Goal: Book appointment/travel/reservation

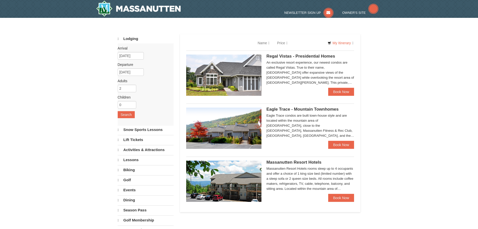
select select "9"
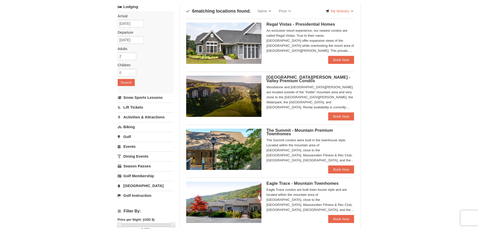
scroll to position [25, 0]
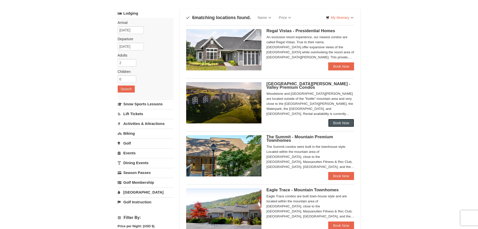
click at [334, 124] on link "Book Now" at bounding box center [341, 123] width 26 height 8
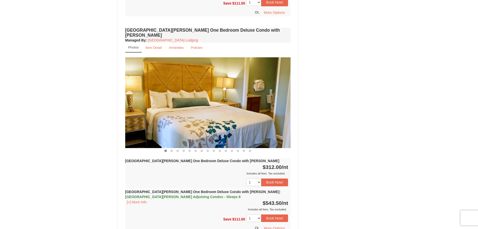
scroll to position [376, 0]
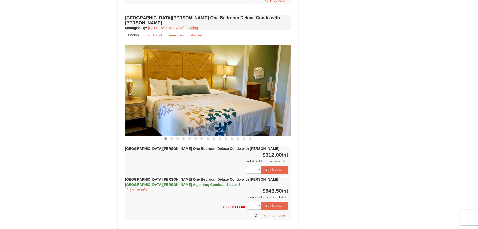
click at [282, 88] on img at bounding box center [208, 90] width 166 height 91
click at [172, 137] on span at bounding box center [171, 138] width 3 height 3
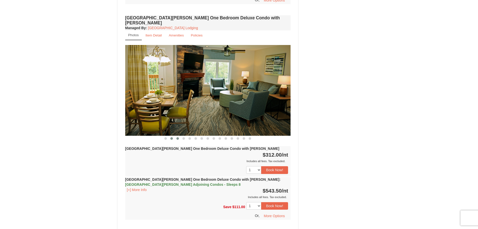
click at [178, 137] on span at bounding box center [177, 138] width 3 height 3
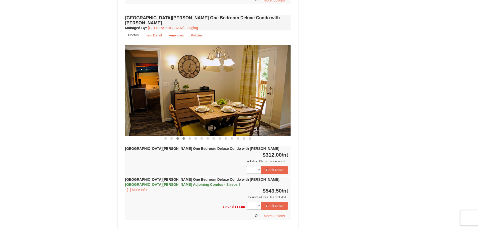
click at [183, 137] on span at bounding box center [183, 138] width 3 height 3
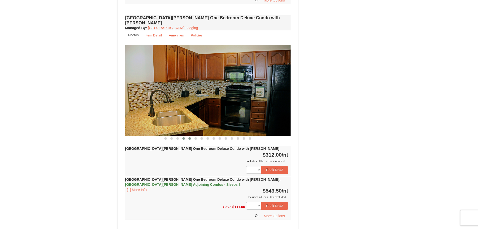
click at [191, 136] on button at bounding box center [190, 138] width 6 height 5
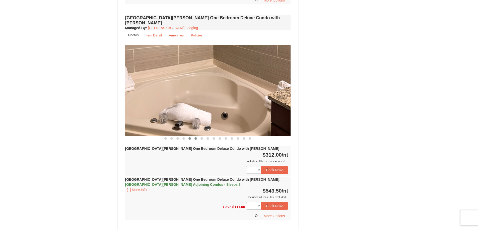
click at [196, 137] on span at bounding box center [195, 138] width 3 height 3
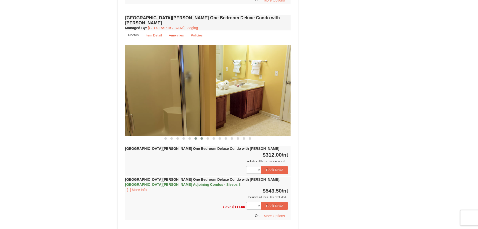
click at [201, 137] on span at bounding box center [201, 138] width 3 height 3
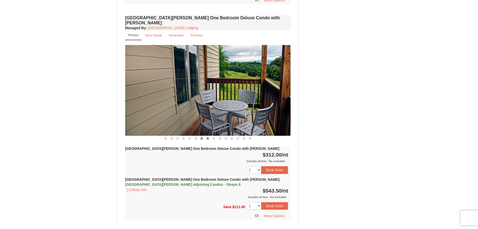
click at [208, 137] on span at bounding box center [207, 138] width 3 height 3
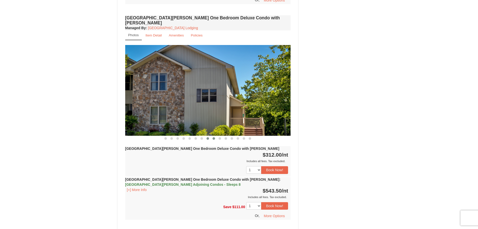
drag, startPoint x: 208, startPoint y: 134, endPoint x: 212, endPoint y: 134, distance: 3.3
click at [210, 136] on button at bounding box center [208, 138] width 6 height 5
click at [213, 137] on span at bounding box center [214, 138] width 3 height 3
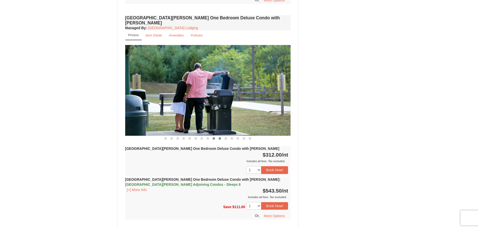
click at [220, 137] on span at bounding box center [220, 138] width 3 height 3
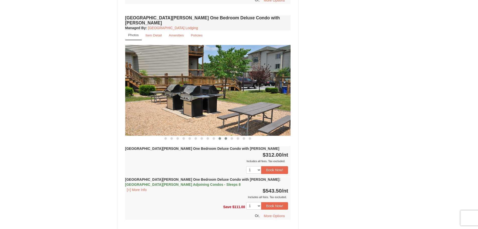
click at [225, 137] on span at bounding box center [226, 138] width 3 height 3
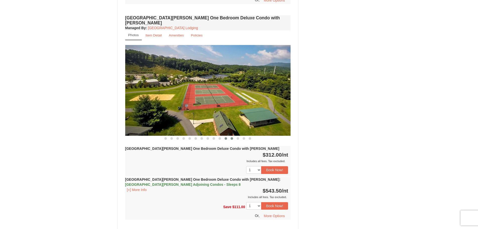
click at [232, 137] on span at bounding box center [232, 138] width 3 height 3
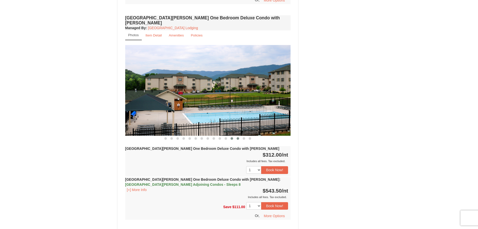
click at [238, 137] on span at bounding box center [238, 138] width 3 height 3
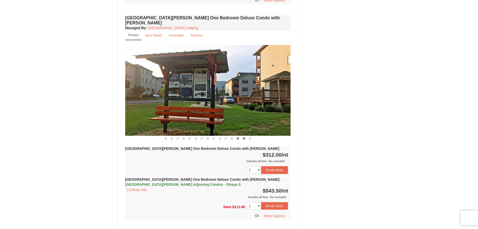
click at [243, 137] on span at bounding box center [244, 138] width 3 height 3
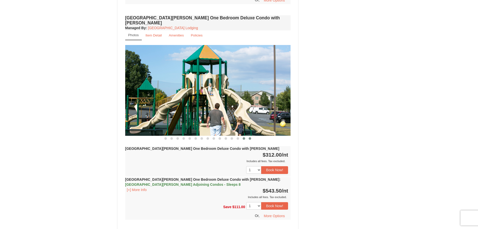
click at [250, 136] on button at bounding box center [250, 138] width 6 height 5
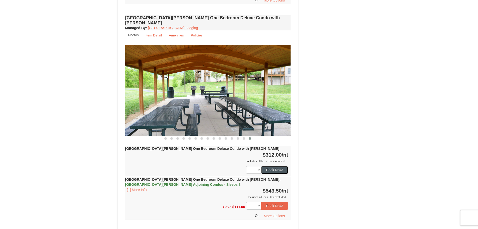
click at [271, 166] on button "Book Now!" at bounding box center [274, 170] width 27 height 8
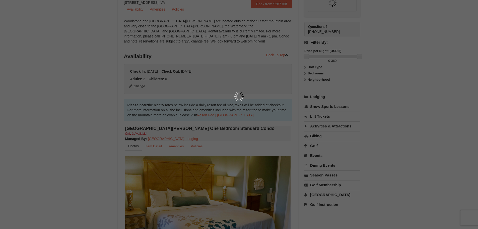
scroll to position [49, 0]
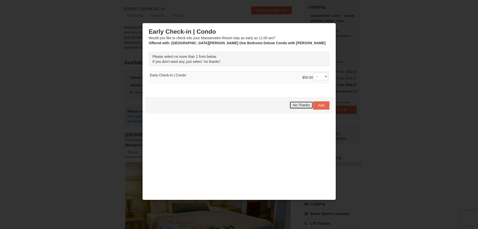
click at [299, 106] on span "No Thanks" at bounding box center [301, 105] width 17 height 4
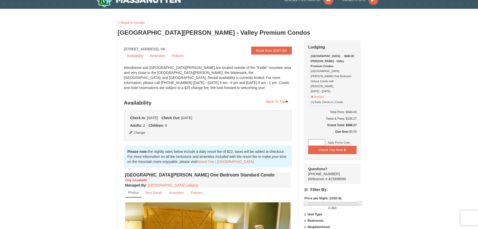
scroll to position [0, 0]
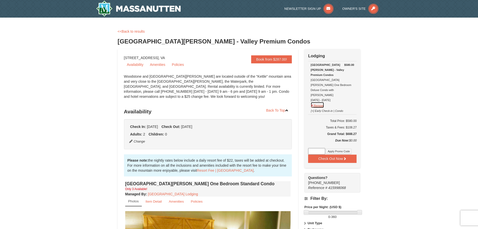
click at [311, 102] on button "Remove" at bounding box center [318, 105] width 14 height 6
